Goal: Task Accomplishment & Management: Manage account settings

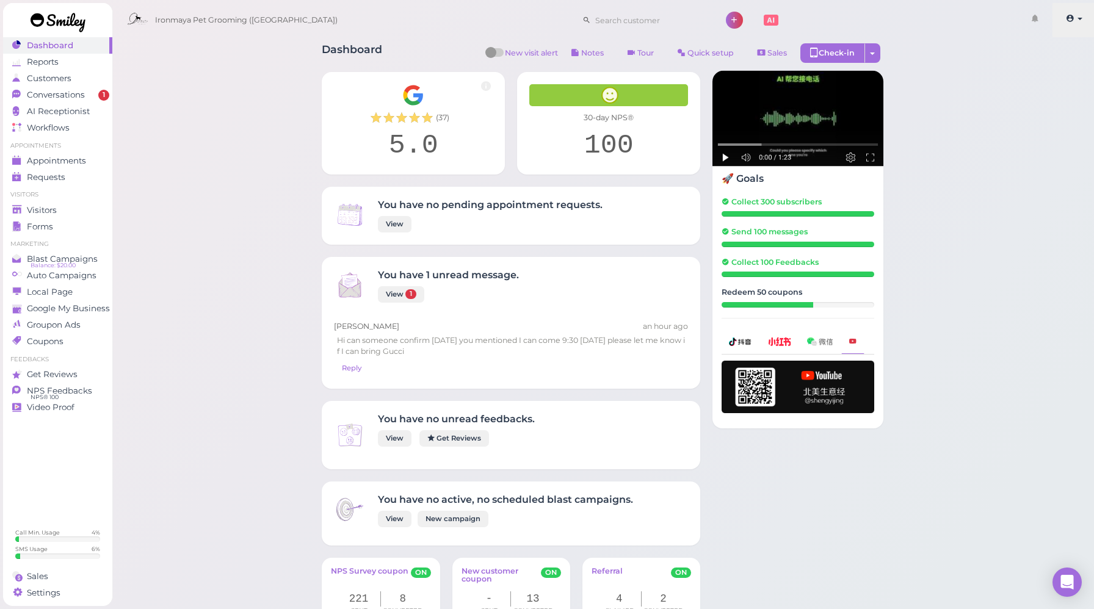
click at [1063, 16] on link at bounding box center [1074, 20] width 43 height 34
click at [1018, 102] on ul "Account Refer Friends [PERSON_NAME] Logout" at bounding box center [1045, 69] width 101 height 65
click at [1074, 21] on span at bounding box center [1071, 18] width 10 height 9
click at [1016, 93] on icon at bounding box center [1012, 91] width 8 height 9
